Goal: Transaction & Acquisition: Subscribe to service/newsletter

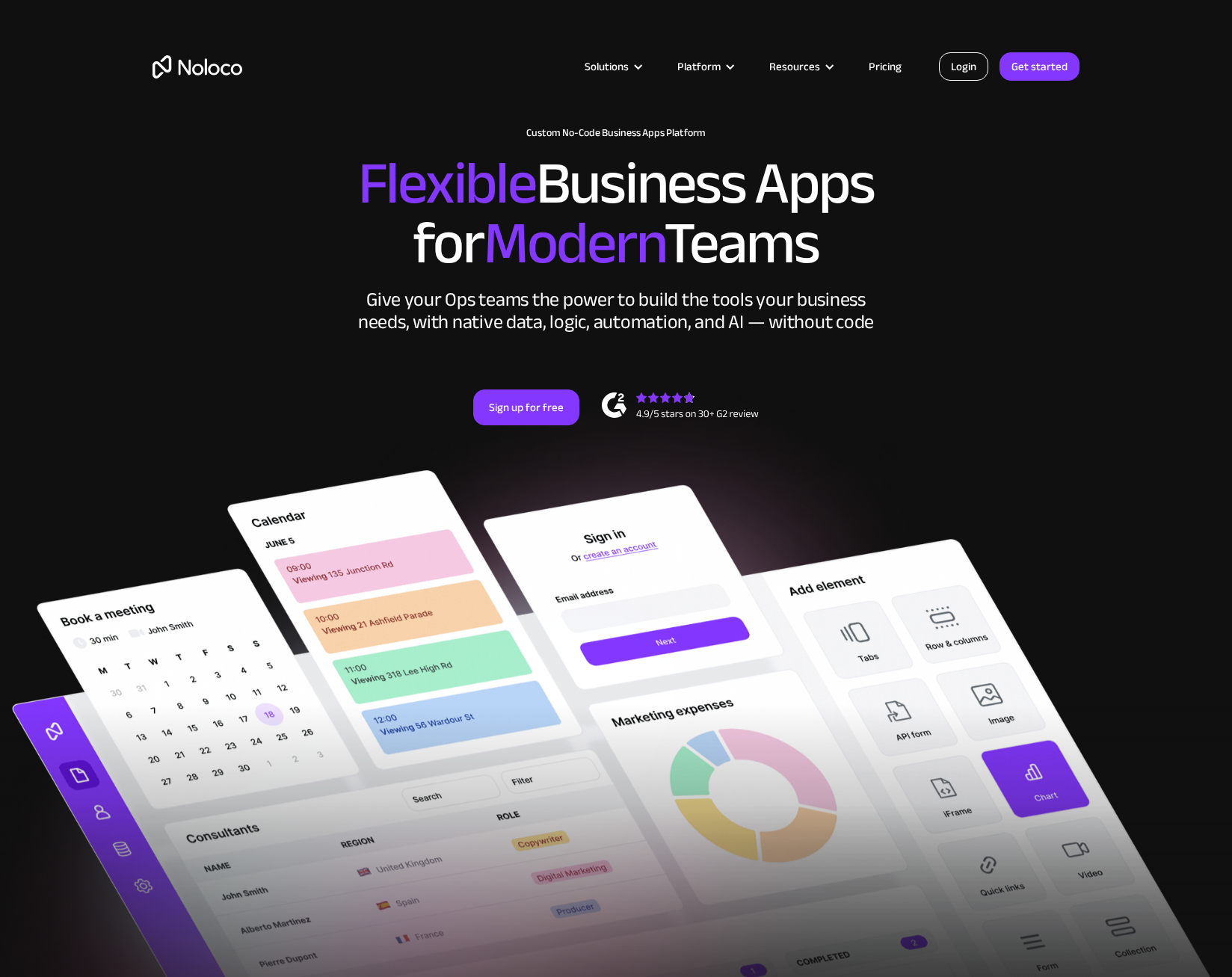
click at [968, 67] on link "Login" at bounding box center [963, 67] width 49 height 29
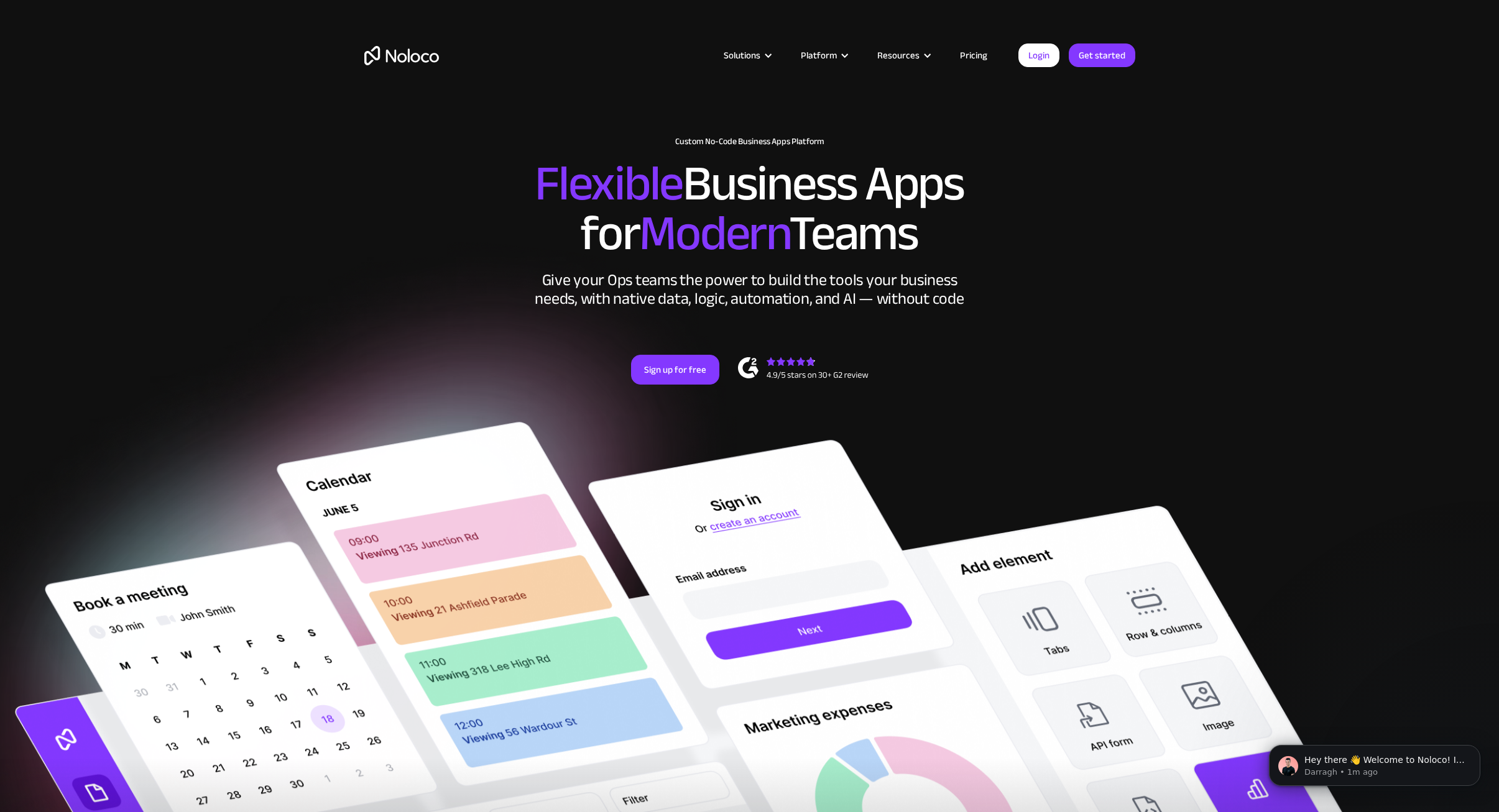
click at [972, 52] on link "Pricing" at bounding box center [973, 55] width 59 height 16
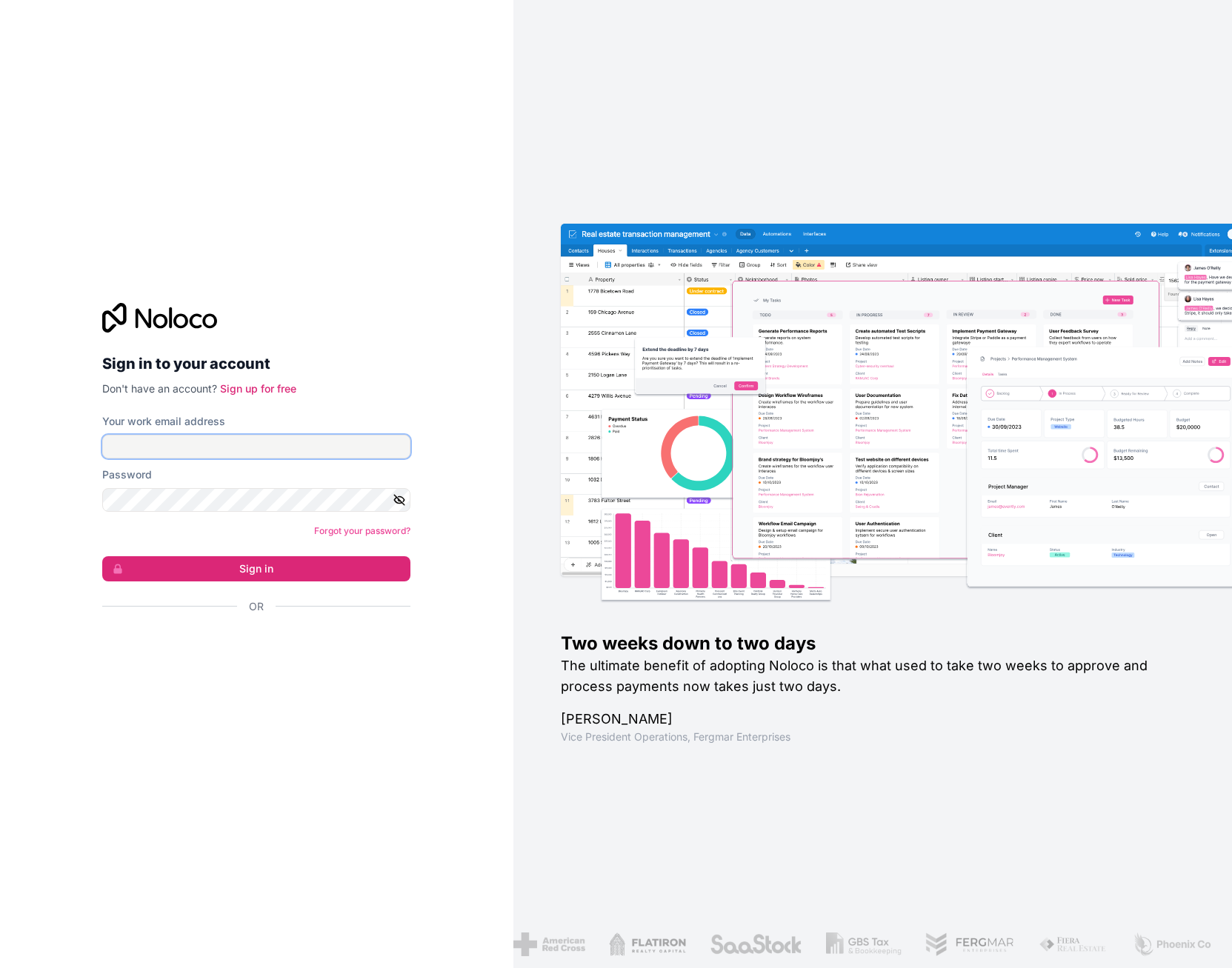
click at [217, 447] on input "Your work email address" at bounding box center [256, 447] width 308 height 24
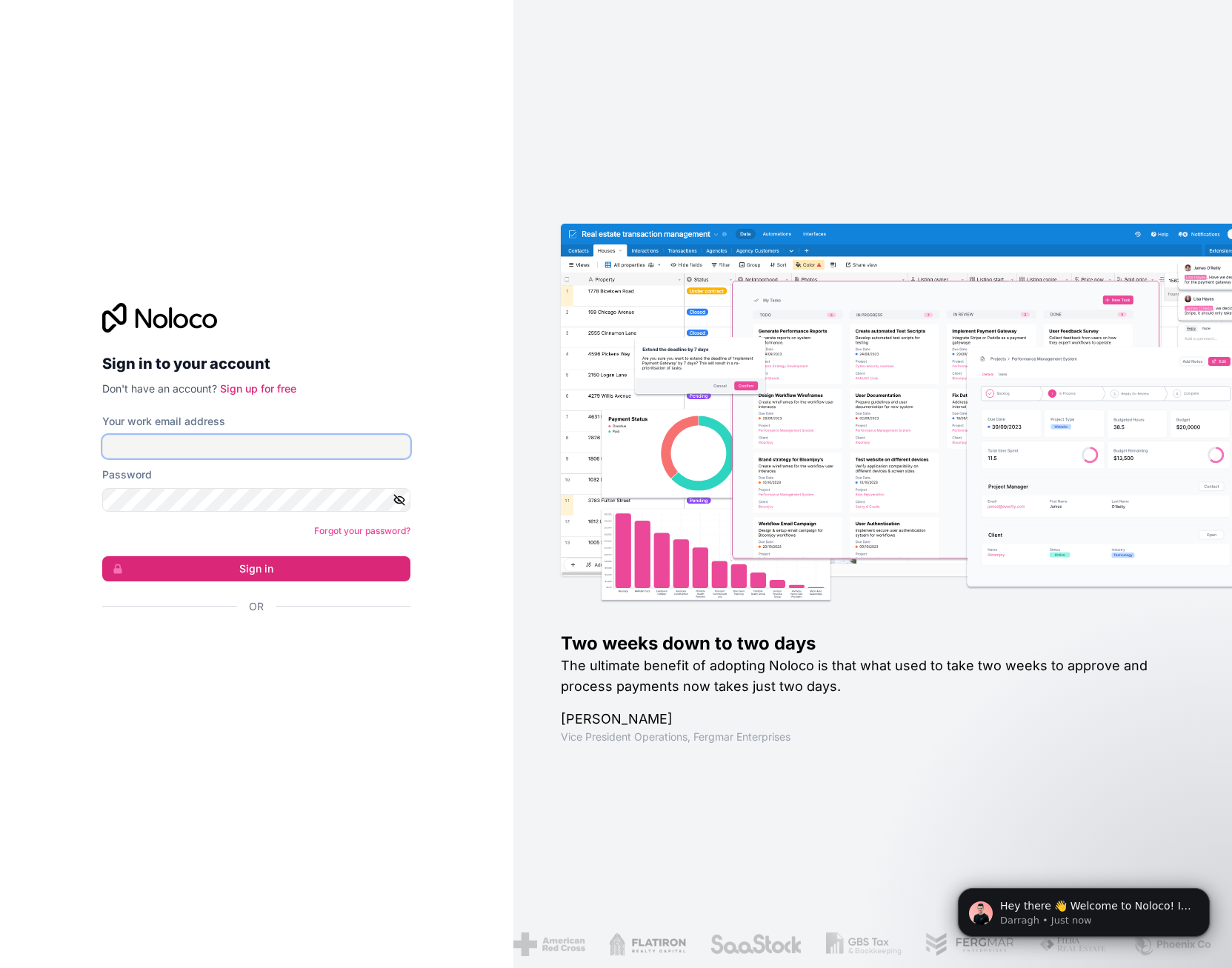
click at [214, 454] on input "Your work email address" at bounding box center [256, 447] width 308 height 24
paste input "josh@aisyst.ai"
type input "josh@aisyst.ai"
click at [208, 565] on button "Sign in" at bounding box center [256, 568] width 308 height 25
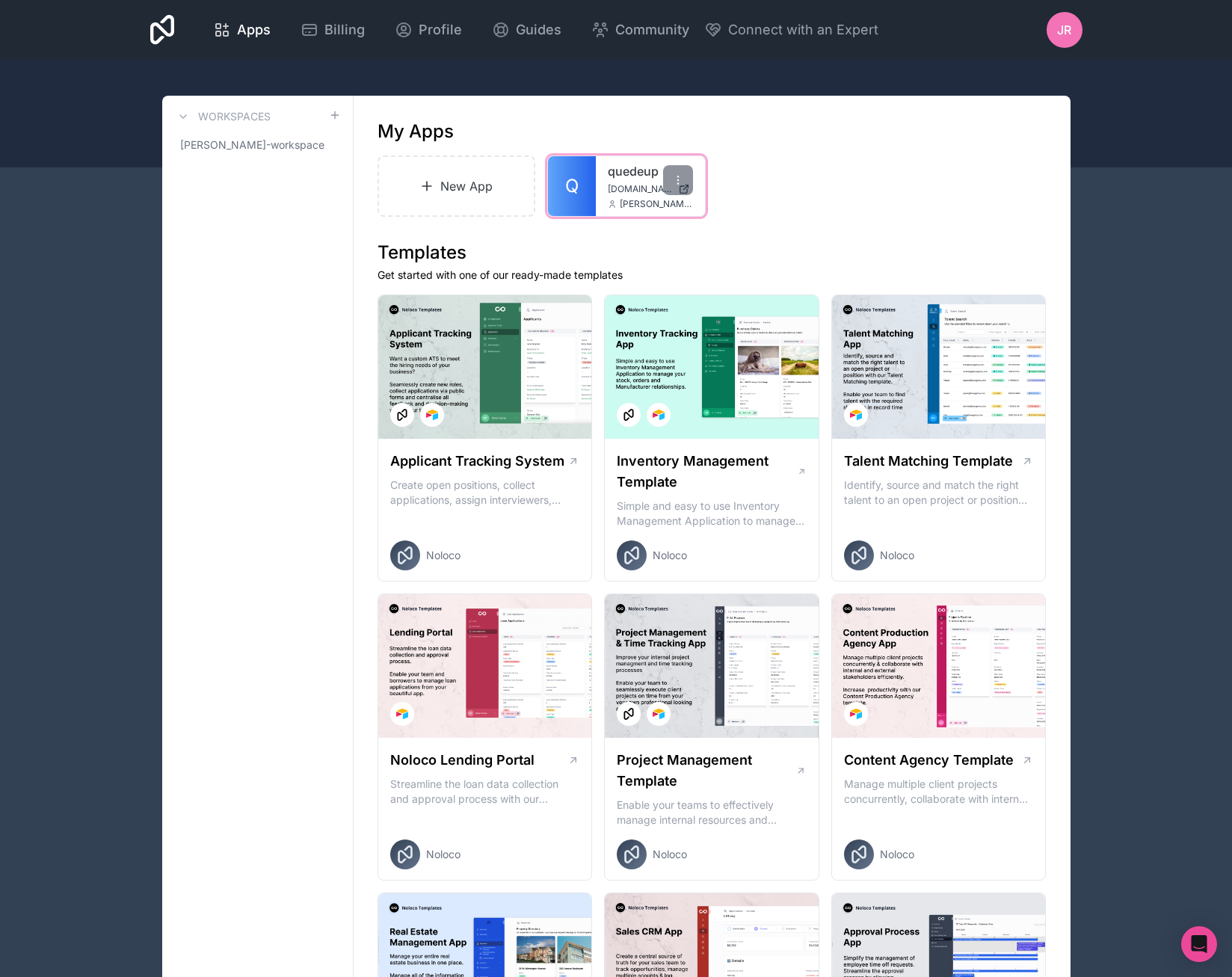
click at [634, 167] on link "quedeup" at bounding box center [650, 170] width 85 height 18
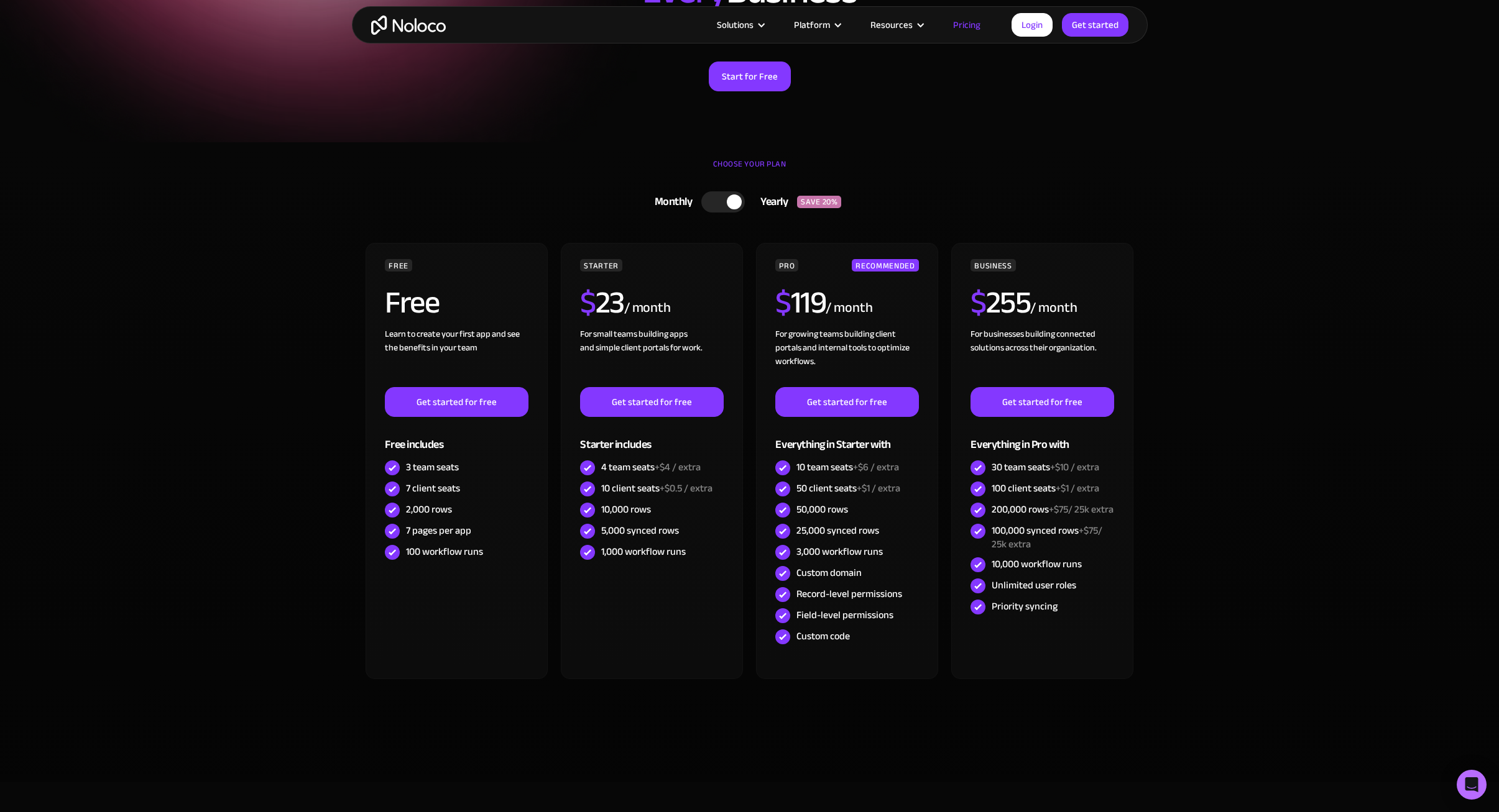
scroll to position [186, 0]
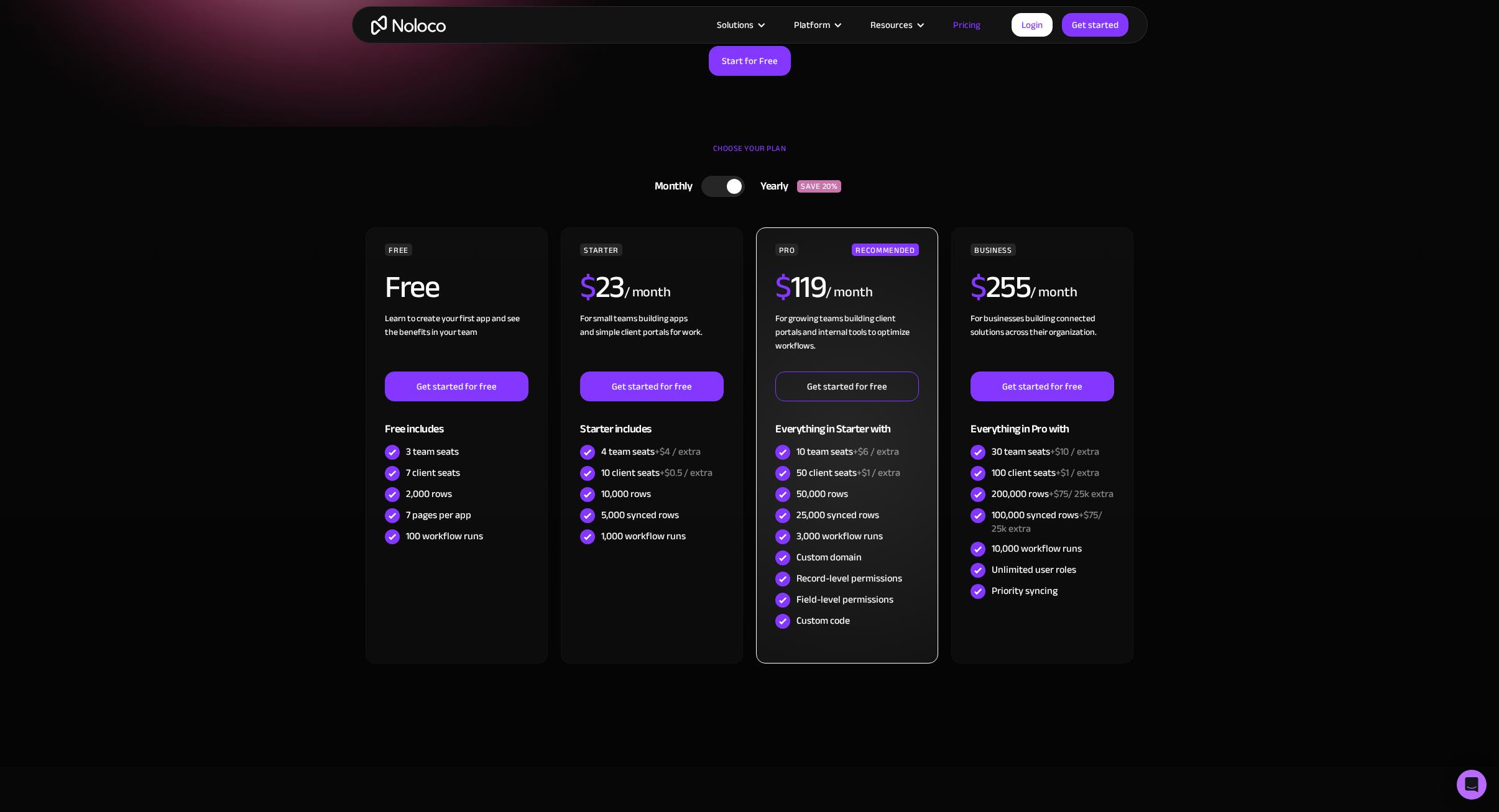
click at [840, 383] on link "Get started for free" at bounding box center [847, 386] width 143 height 30
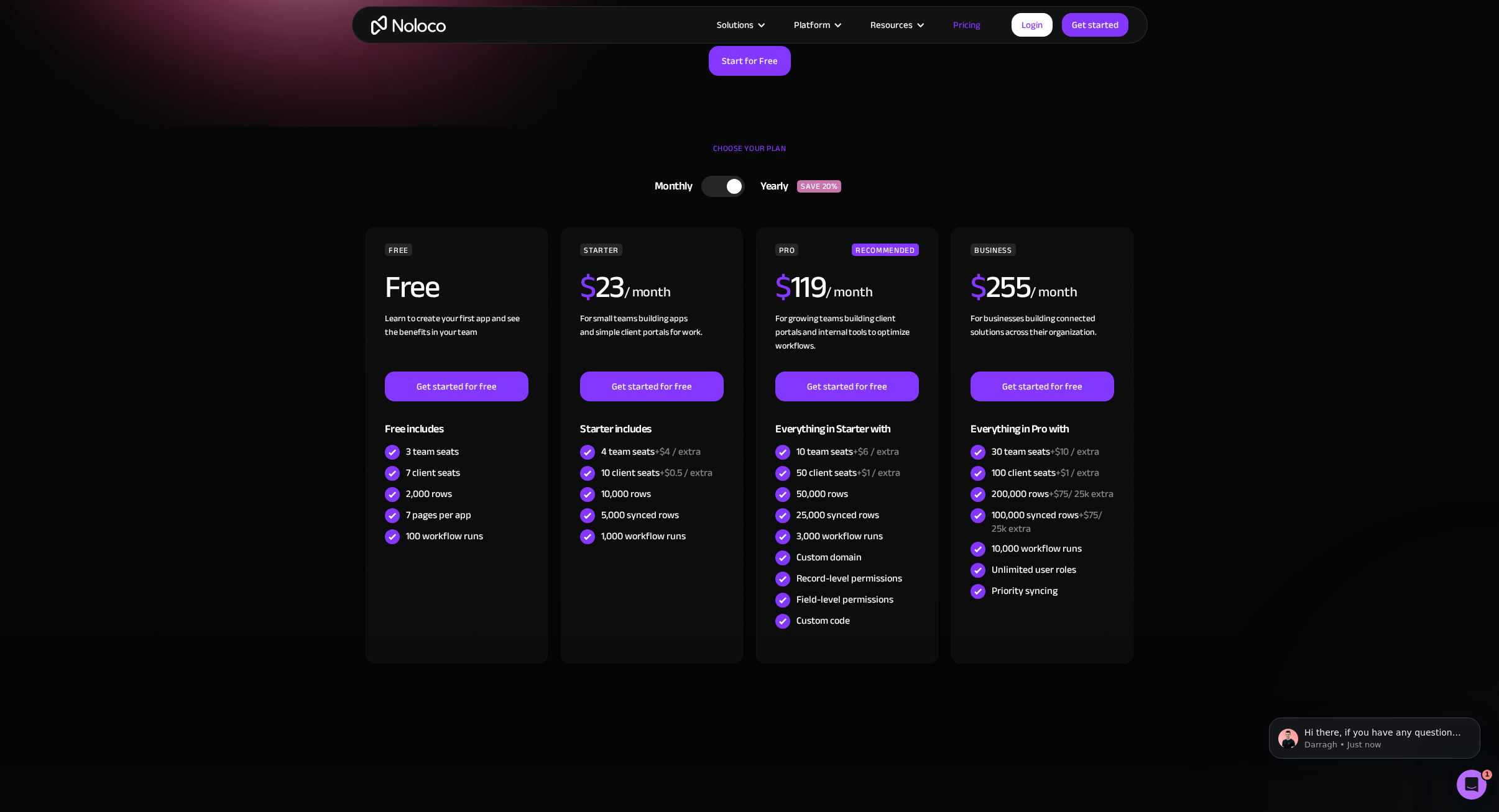
click at [314, 349] on section "CHOOSE YOUR PLAN Monthly Yearly SAVE 20% Monthly Yearly SAVE 20% FREE Free Lear…" at bounding box center [749, 447] width 1499 height 640
